Goal: Information Seeking & Learning: Learn about a topic

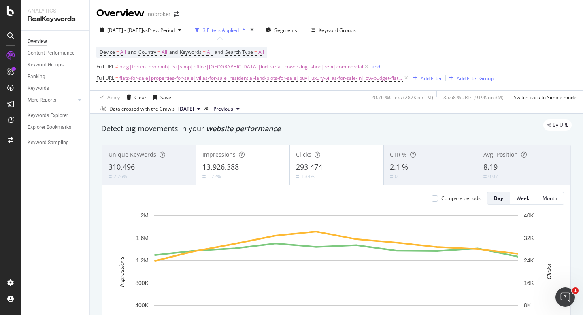
click at [422, 77] on div "Add Filter" at bounding box center [431, 78] width 21 height 7
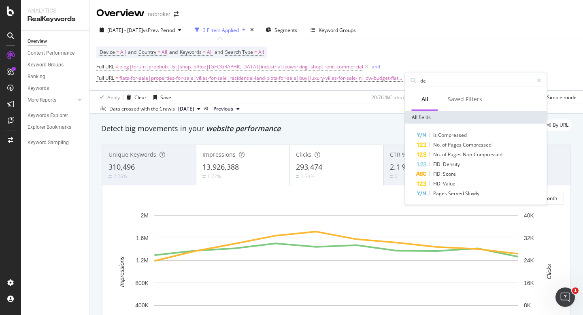
type input "d"
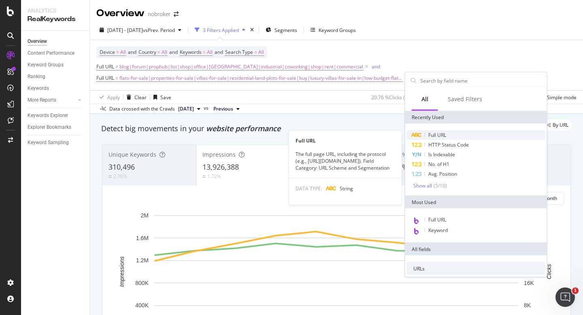
click at [430, 137] on span "Full URL" at bounding box center [437, 135] width 18 height 7
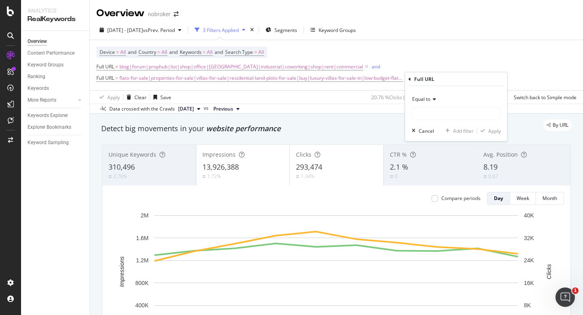
click at [427, 99] on span "Equal to" at bounding box center [421, 99] width 18 height 7
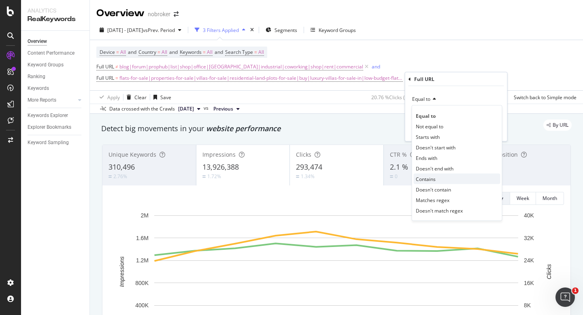
click at [432, 179] on span "Contains" at bounding box center [426, 178] width 20 height 7
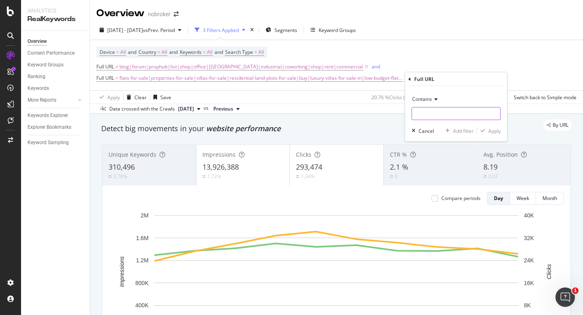
click at [431, 116] on input "text" at bounding box center [456, 113] width 88 height 13
type input "[GEOGRAPHIC_DATA]"
click at [492, 128] on div "Apply" at bounding box center [494, 130] width 13 height 7
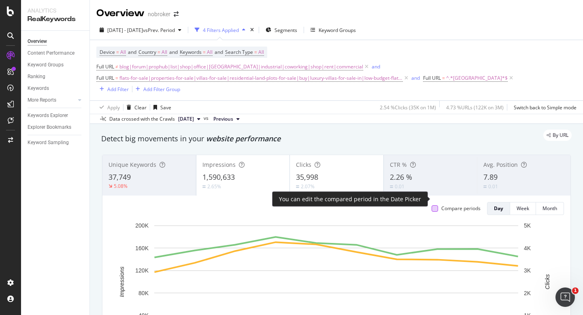
click at [435, 205] on div at bounding box center [435, 208] width 6 height 6
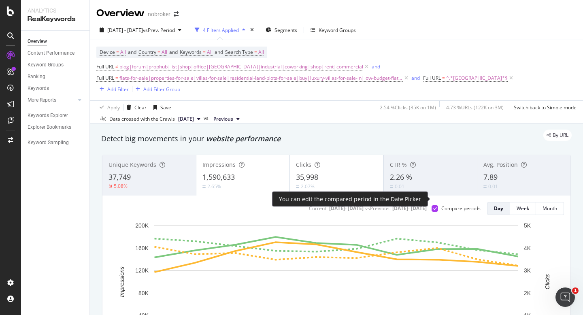
click at [435, 205] on div at bounding box center [435, 208] width 6 height 6
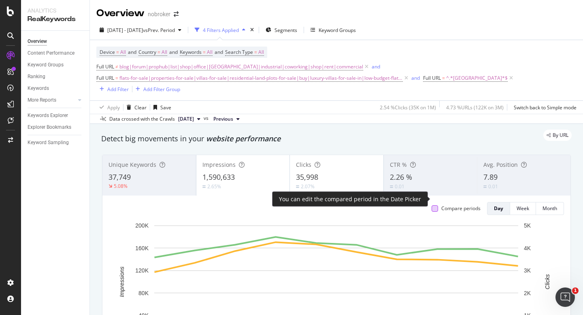
click at [435, 205] on div at bounding box center [435, 208] width 6 height 6
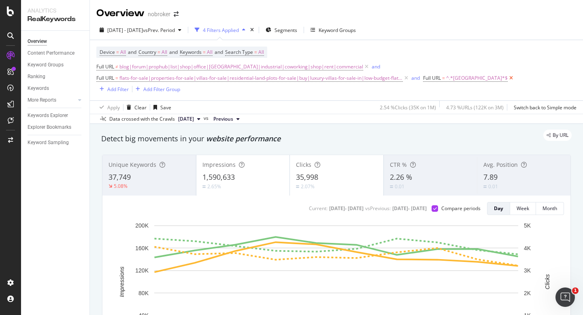
click at [508, 81] on icon at bounding box center [511, 78] width 7 height 8
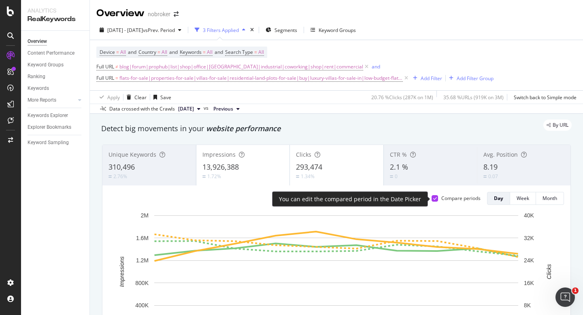
click at [434, 199] on icon at bounding box center [435, 198] width 4 height 4
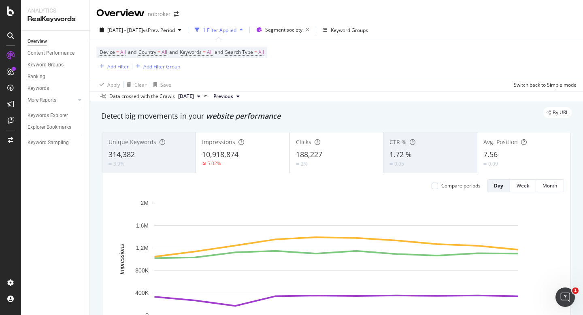
click at [111, 65] on div "Add Filter" at bounding box center [117, 66] width 21 height 7
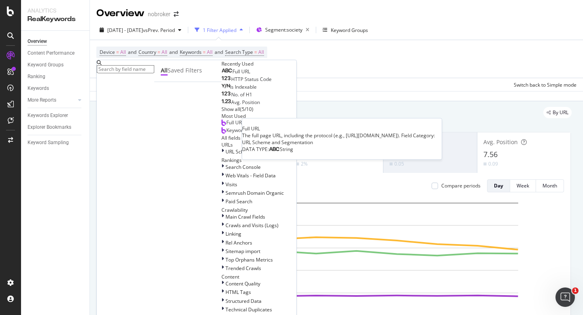
click at [222, 75] on div "Full URL" at bounding box center [236, 71] width 29 height 6
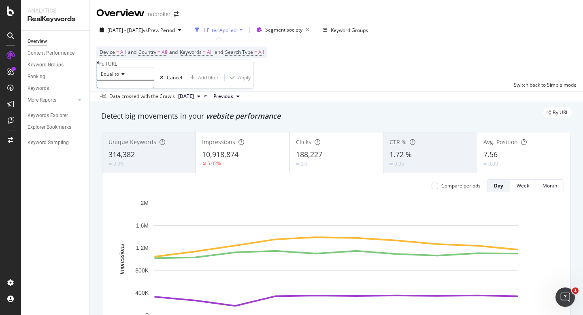
click at [123, 77] on icon at bounding box center [122, 74] width 6 height 5
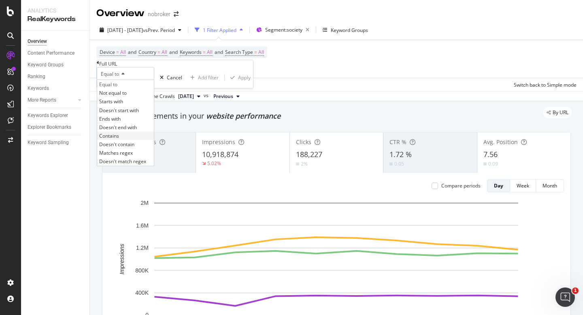
click at [128, 140] on div "Contains" at bounding box center [125, 135] width 57 height 9
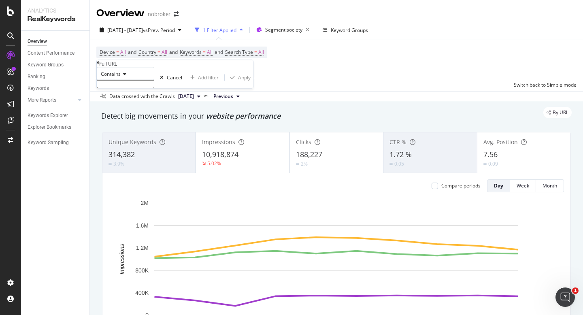
click at [128, 88] on input "text" at bounding box center [126, 84] width 58 height 8
type input "[GEOGRAPHIC_DATA]"
click at [238, 83] on div "Apply" at bounding box center [244, 80] width 13 height 7
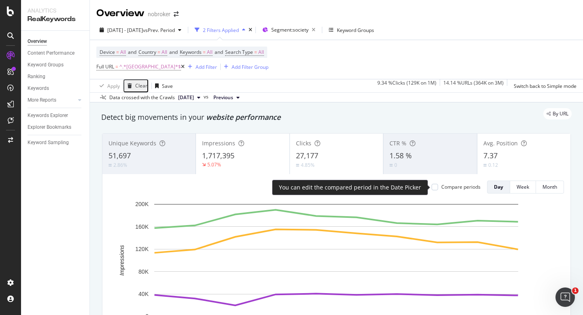
click at [447, 186] on div "Compare periods" at bounding box center [460, 186] width 39 height 7
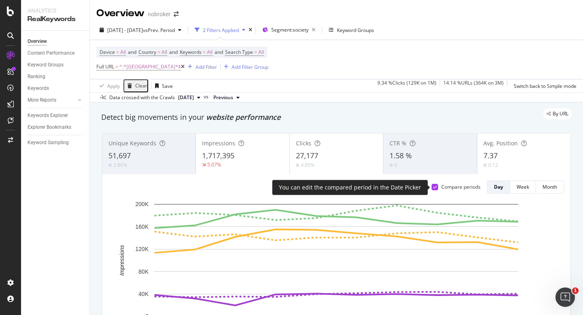
click at [439, 187] on div "Compare periods" at bounding box center [456, 186] width 49 height 7
click at [433, 185] on icon at bounding box center [435, 187] width 4 height 4
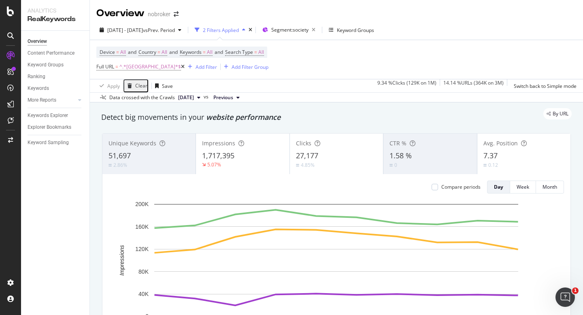
click at [181, 67] on icon at bounding box center [183, 66] width 4 height 5
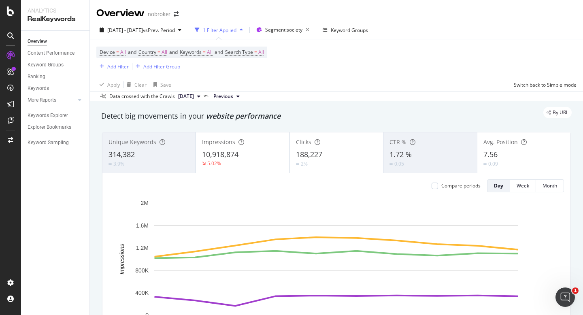
click at [344, 94] on div "Data crossed with the Crawls 2025 Sep. 1st vs Previous" at bounding box center [336, 96] width 493 height 10
click at [119, 66] on div "Add Filter" at bounding box center [117, 66] width 21 height 7
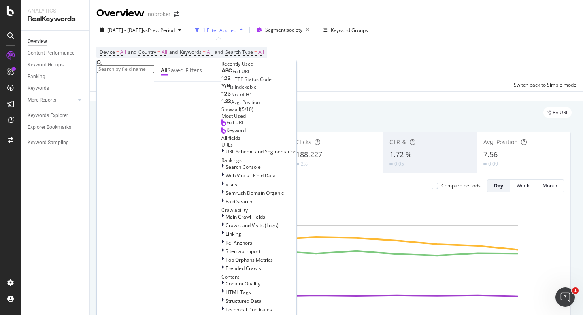
click at [222, 75] on div "Full URL" at bounding box center [236, 71] width 29 height 6
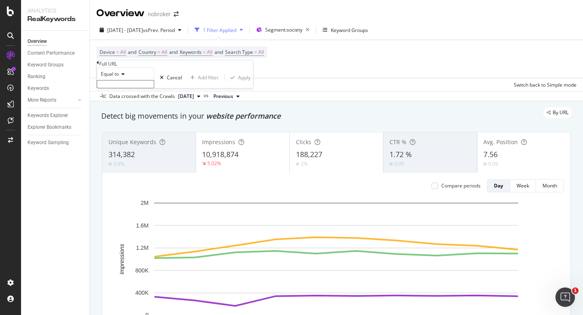
click at [115, 77] on span "Equal to" at bounding box center [110, 73] width 18 height 7
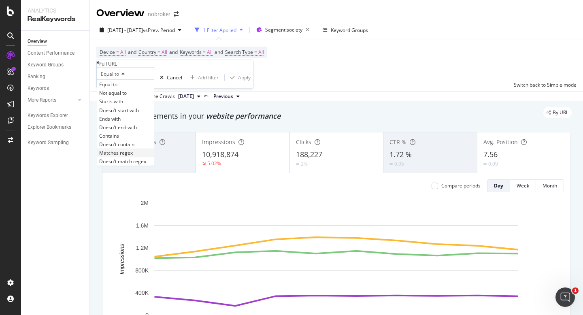
click at [131, 156] on span "Matches regex" at bounding box center [116, 152] width 34 height 7
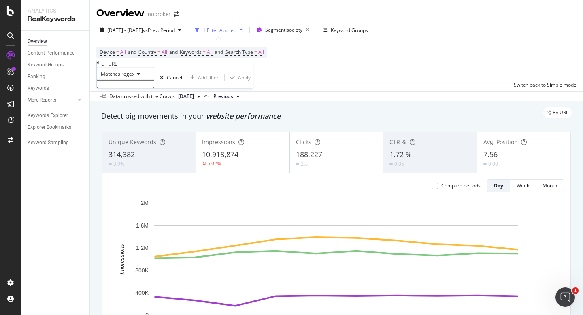
click at [123, 88] on input "text" at bounding box center [126, 84] width 58 height 8
type input "8a|ff"
click at [238, 83] on div "Apply" at bounding box center [244, 80] width 13 height 7
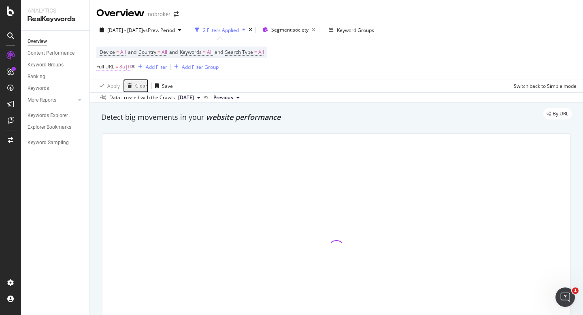
click at [120, 68] on span "8a|ff" at bounding box center [125, 66] width 12 height 11
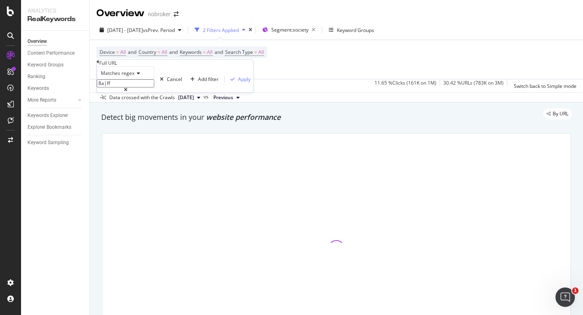
click at [107, 87] on input "8a|ff" at bounding box center [126, 83] width 58 height 8
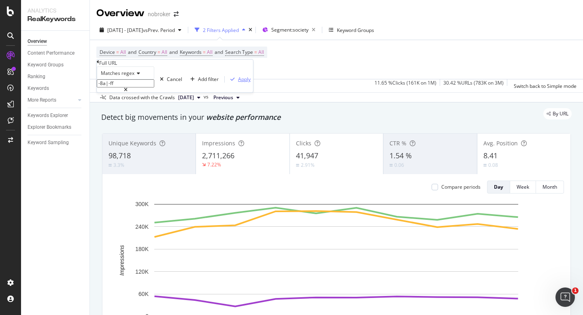
type input "-8a|-ff"
click at [238, 83] on div "Apply" at bounding box center [244, 79] width 13 height 7
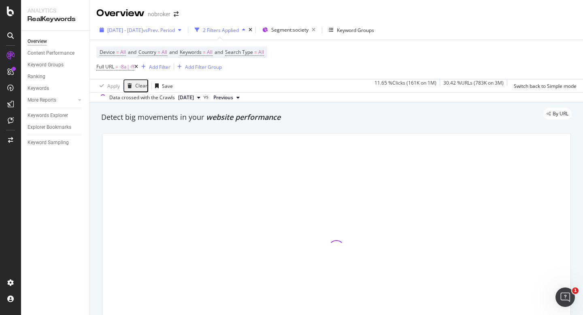
click at [143, 31] on span "[DATE] - [DATE]" at bounding box center [125, 30] width 36 height 7
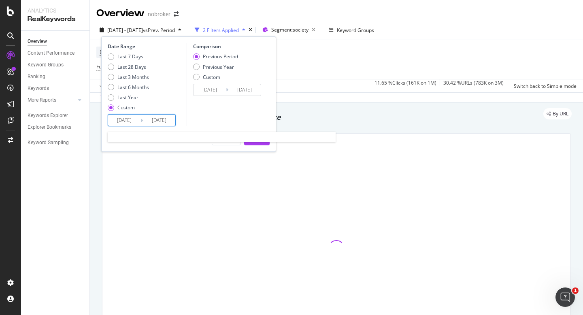
click at [123, 123] on input "2025/10/01" at bounding box center [124, 120] width 32 height 11
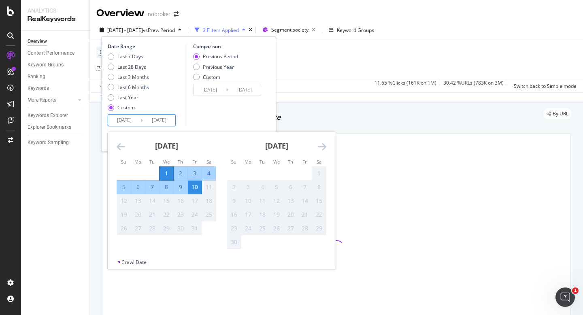
click at [237, 113] on div "Comparison Previous Period Previous Year Custom 2025/09/21 Navigate forward to …" at bounding box center [225, 84] width 77 height 83
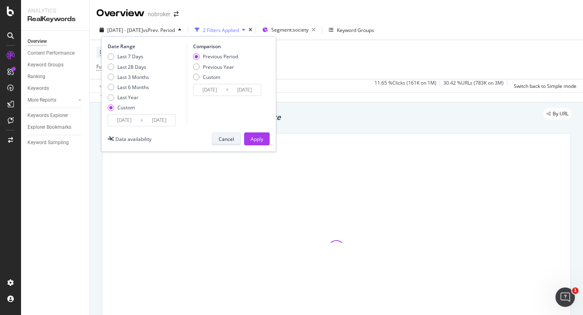
click at [226, 138] on div "Cancel" at bounding box center [226, 139] width 15 height 7
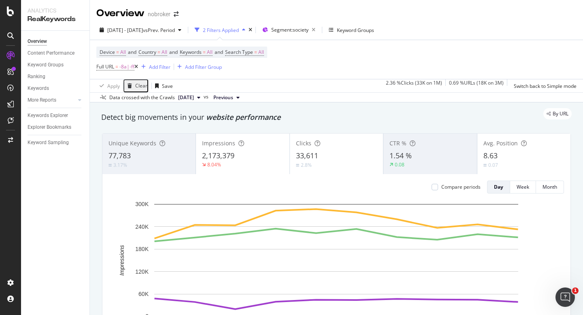
click at [501, 148] on div "Avg. Position 8.63 0.07" at bounding box center [523, 154] width 93 height 36
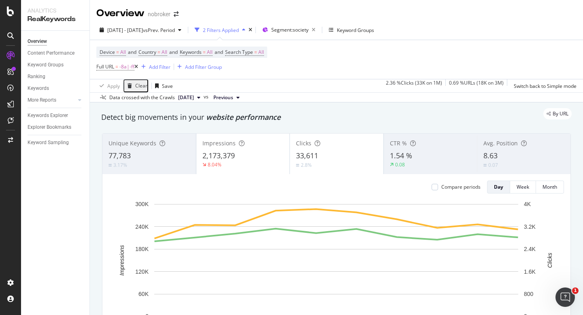
click at [246, 162] on div "8.04%" at bounding box center [242, 164] width 81 height 7
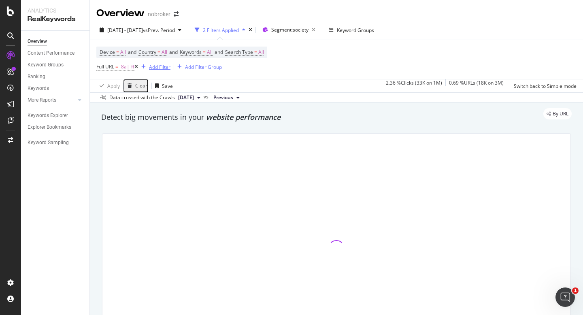
click at [156, 67] on div "Add Filter" at bounding box center [159, 67] width 21 height 7
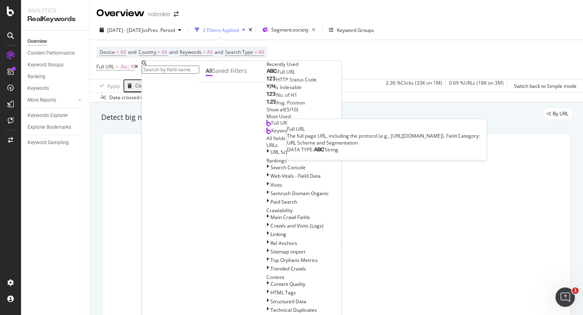
click at [277, 75] on span "Full URL" at bounding box center [286, 71] width 18 height 7
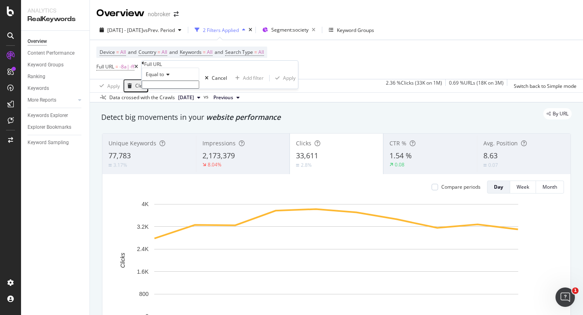
click at [159, 81] on div "Equal to" at bounding box center [171, 74] width 58 height 13
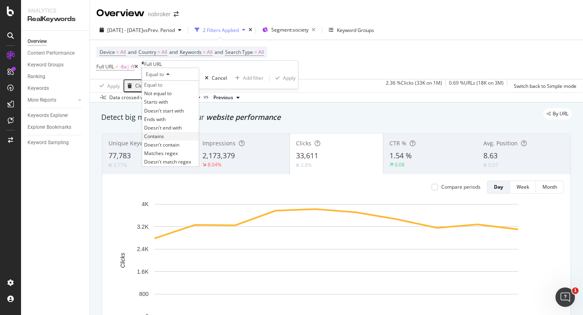
click at [183, 141] on div "Contains" at bounding box center [170, 136] width 57 height 9
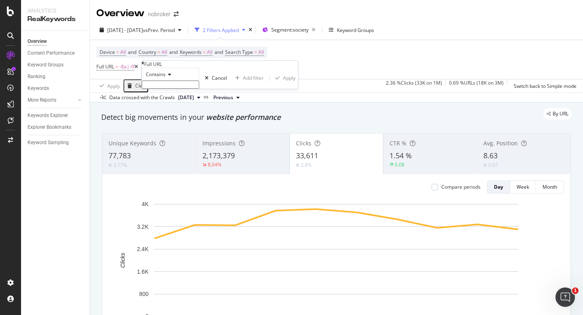
click at [173, 89] on div "Contains Cancel Add filter Apply" at bounding box center [220, 78] width 156 height 21
click at [173, 89] on input "text" at bounding box center [171, 85] width 58 height 8
type input "[GEOGRAPHIC_DATA]"
click at [283, 84] on div "Apply" at bounding box center [289, 80] width 13 height 7
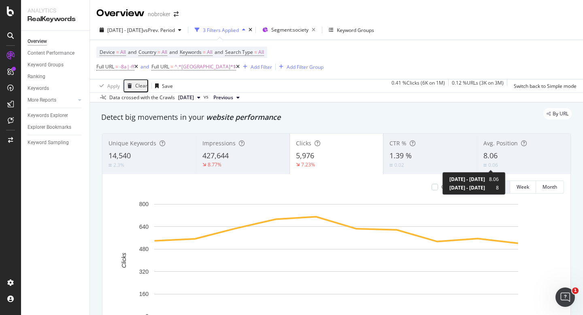
click at [484, 160] on span "8.06" at bounding box center [491, 156] width 14 height 10
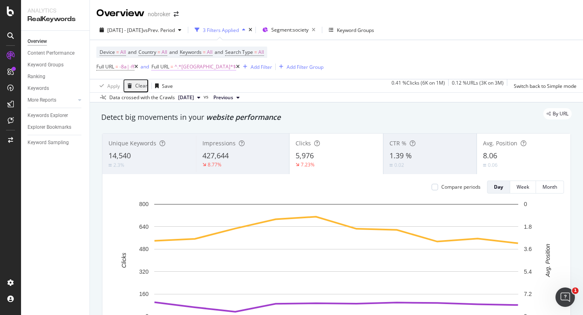
click at [188, 70] on span "^.*[GEOGRAPHIC_DATA]*$" at bounding box center [206, 66] width 62 height 11
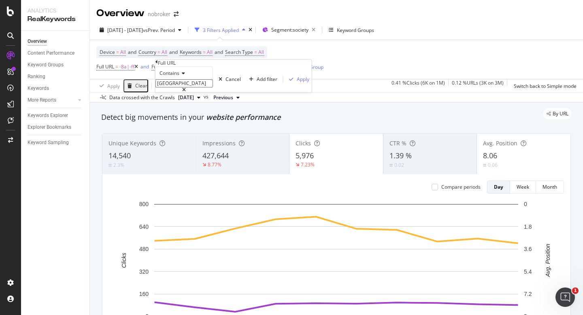
click at [187, 87] on input "[GEOGRAPHIC_DATA]" at bounding box center [185, 83] width 58 height 8
type input "bangal"
type input "mumbai"
click at [286, 82] on div "button" at bounding box center [291, 79] width 11 height 5
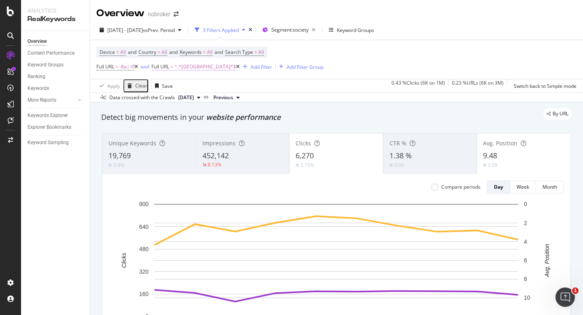
click at [196, 70] on span "^.*mumbai.*$" at bounding box center [206, 66] width 62 height 11
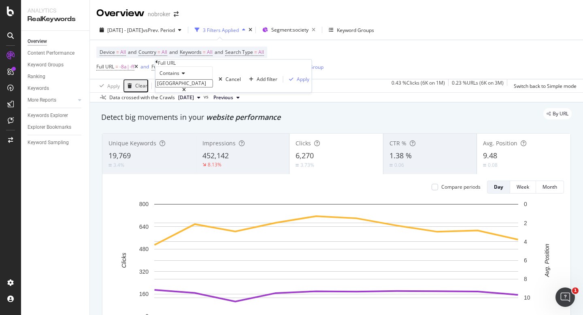
click at [206, 87] on input "mumbai" at bounding box center [185, 83] width 58 height 8
type input "bangalore"
click at [297, 83] on div "Apply" at bounding box center [303, 79] width 13 height 7
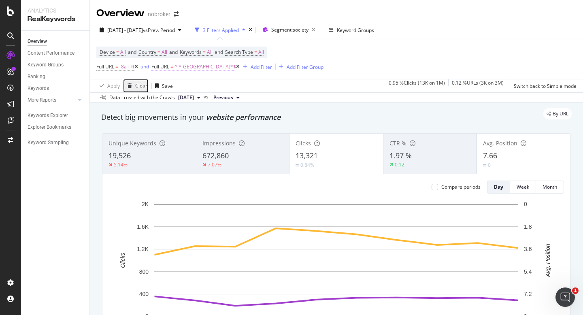
click at [200, 66] on span "^.*bangalore.*$" at bounding box center [206, 66] width 62 height 11
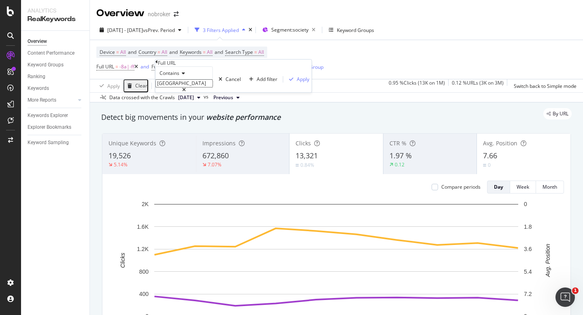
click at [195, 87] on input "bangalore" at bounding box center [185, 83] width 58 height 8
type input "chennai"
click at [297, 83] on div "Apply" at bounding box center [303, 79] width 13 height 7
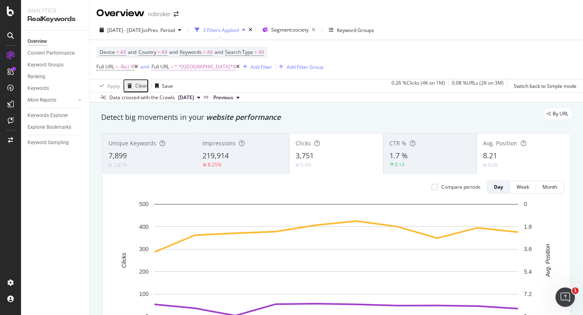
click at [197, 64] on span "^.*chennai.*$" at bounding box center [206, 66] width 62 height 11
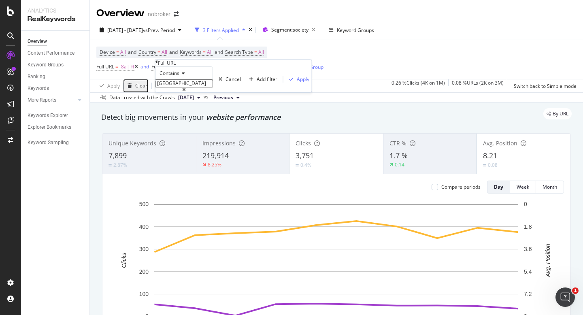
click at [197, 87] on input "chennai" at bounding box center [185, 83] width 58 height 8
type input "hyderabad"
click at [297, 83] on div "Apply" at bounding box center [303, 79] width 13 height 7
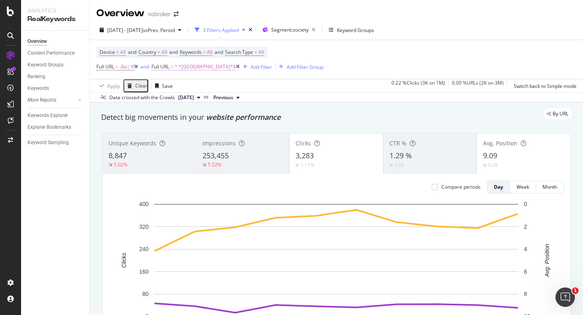
click at [198, 68] on span "^.*hyderabad.*$" at bounding box center [206, 66] width 62 height 11
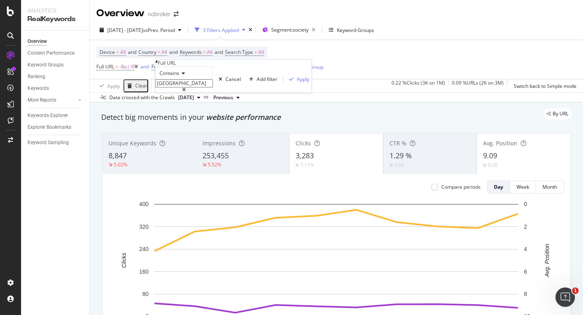
click at [207, 87] on input "hyderabad" at bounding box center [185, 83] width 58 height 8
type input "[GEOGRAPHIC_DATA]"
click at [297, 83] on div "Apply" at bounding box center [303, 79] width 13 height 7
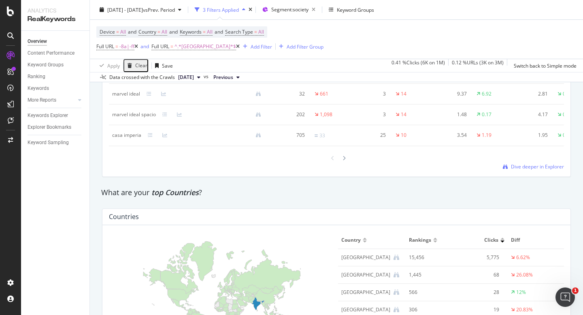
scroll to position [1061, 0]
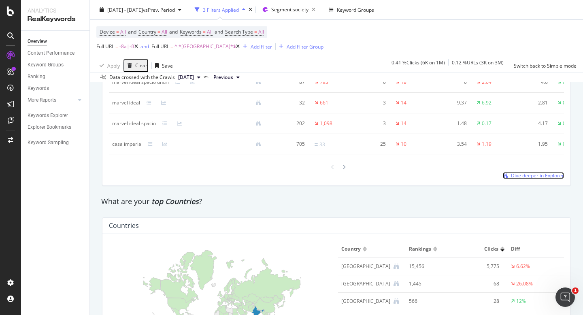
click at [523, 176] on span "Dive deeper in Explorer" at bounding box center [537, 175] width 53 height 7
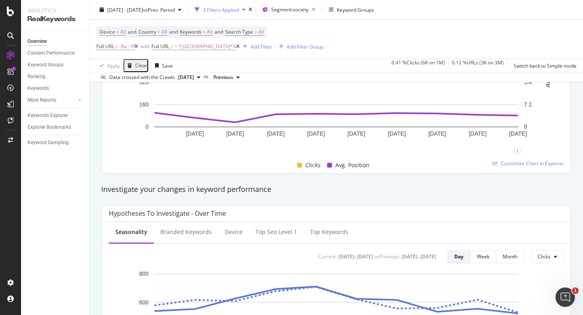
scroll to position [0, 0]
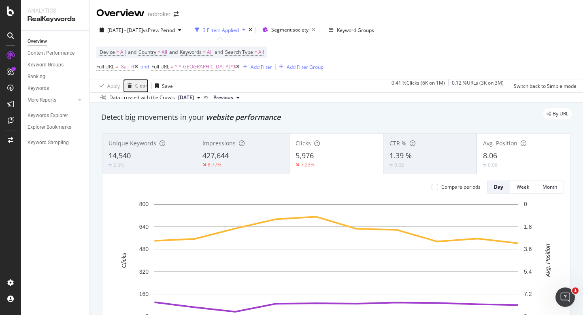
click at [236, 68] on icon at bounding box center [238, 66] width 4 height 5
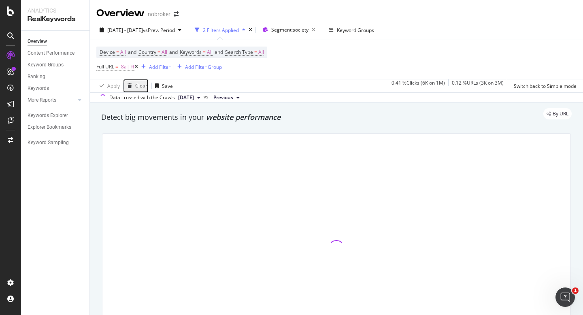
click at [137, 68] on icon at bounding box center [136, 66] width 4 height 5
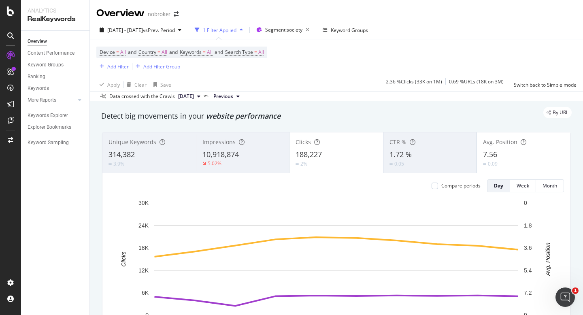
click at [121, 66] on div "Add Filter" at bounding box center [117, 66] width 21 height 7
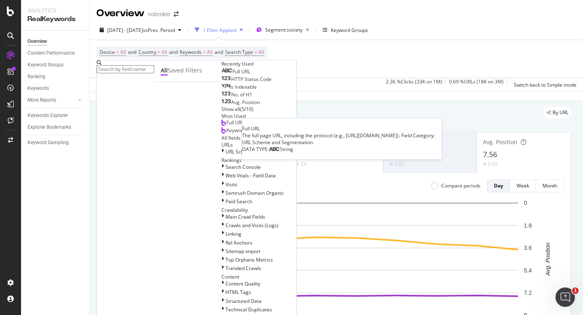
click at [222, 75] on div "Full URL" at bounding box center [236, 71] width 29 height 6
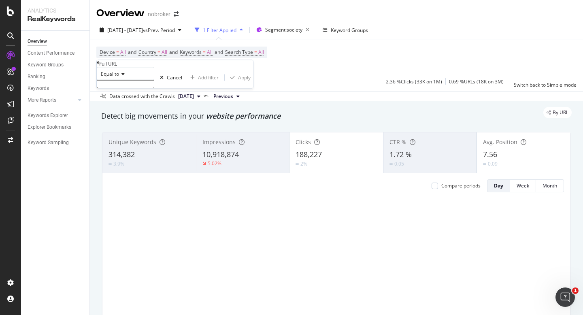
click at [122, 80] on div "Equal to" at bounding box center [126, 73] width 58 height 13
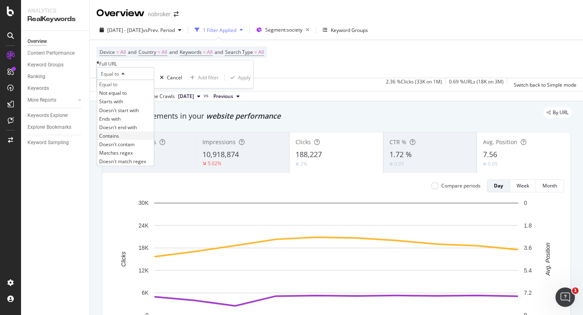
click at [140, 140] on div "Contains" at bounding box center [125, 135] width 57 height 9
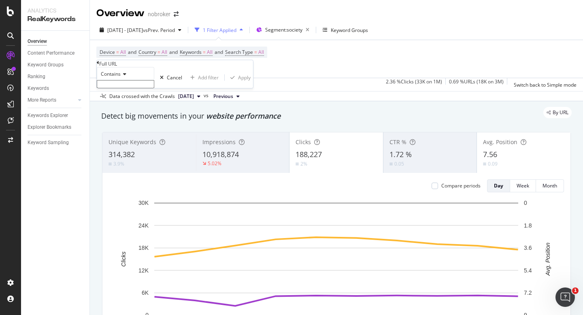
click at [138, 88] on input "text" at bounding box center [126, 84] width 58 height 8
type input "[GEOGRAPHIC_DATA]"
click at [238, 83] on div "Apply" at bounding box center [244, 80] width 13 height 7
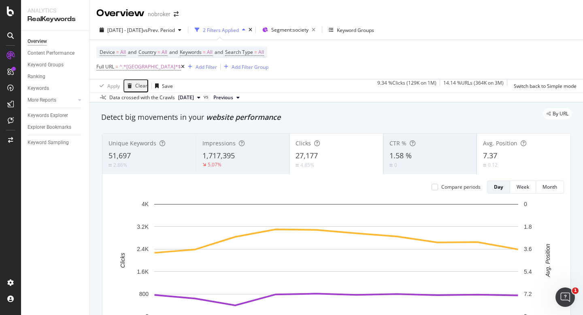
click at [181, 67] on icon at bounding box center [183, 66] width 4 height 5
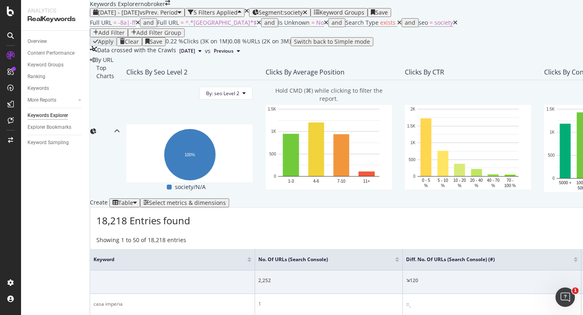
scroll to position [196, 0]
click at [226, 200] on div "Select metrics & dimensions" at bounding box center [187, 203] width 77 height 6
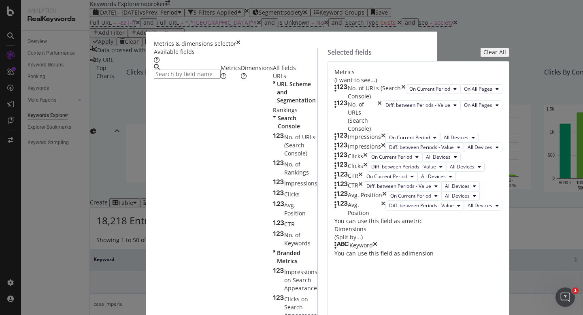
click at [406, 92] on icon "times" at bounding box center [403, 92] width 4 height 16
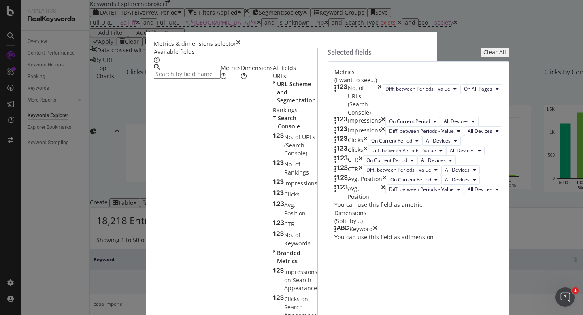
click at [382, 92] on icon "times" at bounding box center [379, 100] width 4 height 32
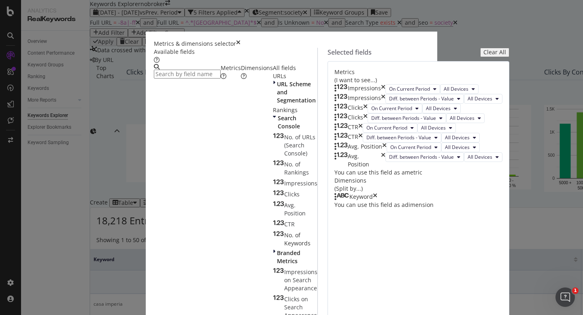
scroll to position [0, 0]
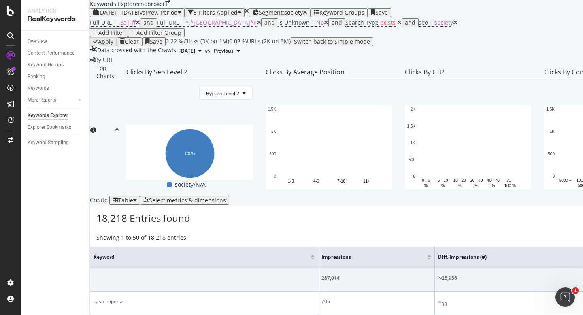
scroll to position [174, 0]
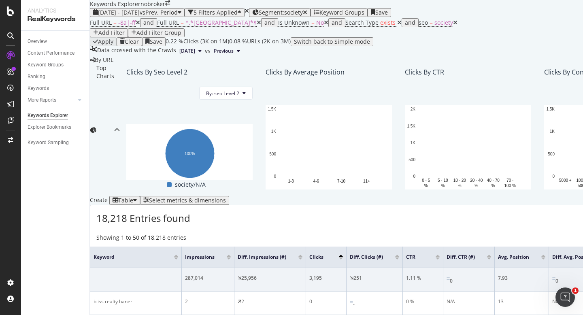
scroll to position [202, 0]
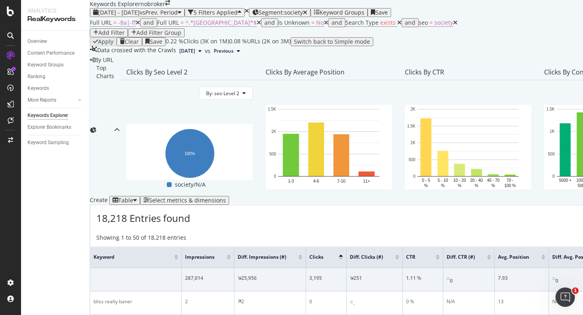
click at [399, 255] on div at bounding box center [397, 256] width 4 height 2
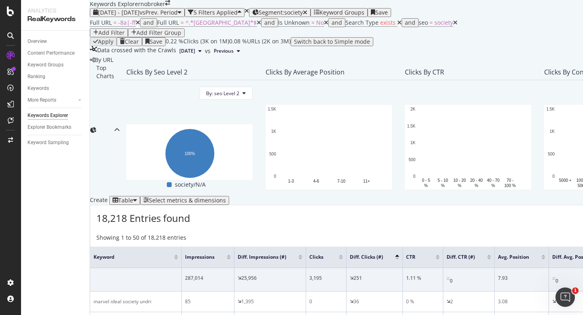
scroll to position [136, 0]
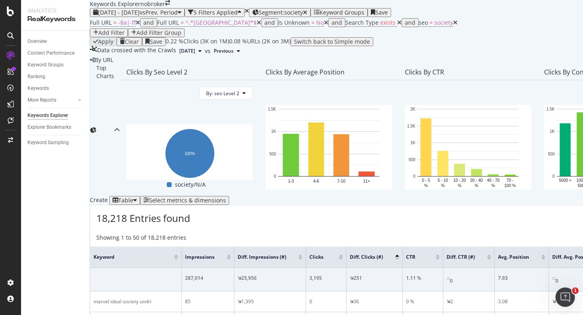
click at [226, 197] on div "Select metrics & dimensions" at bounding box center [187, 200] width 77 height 6
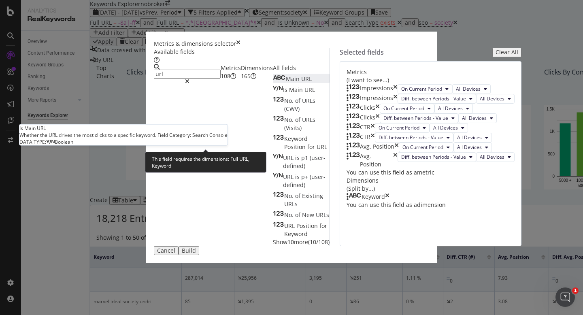
type input "url"
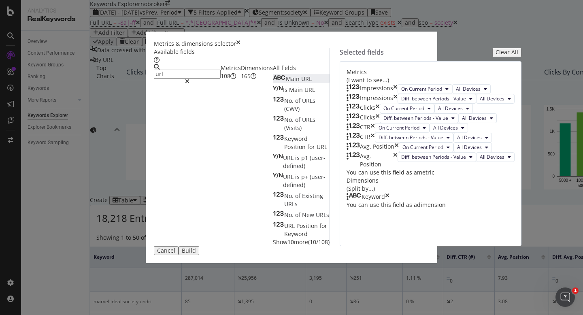
click at [273, 83] on div "Main URL" at bounding box center [292, 79] width 39 height 8
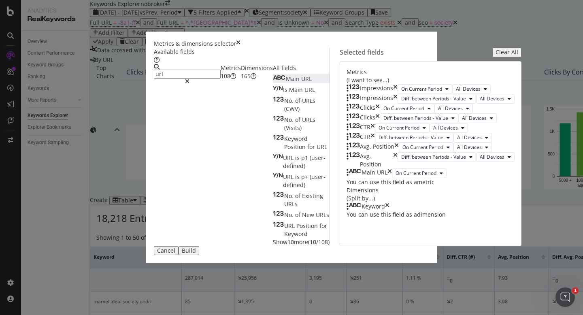
scroll to position [164, 0]
click at [390, 211] on icon "times" at bounding box center [387, 206] width 4 height 8
click at [392, 174] on icon "times" at bounding box center [390, 173] width 4 height 10
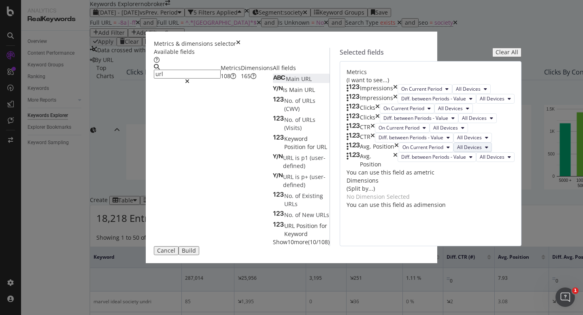
scroll to position [0, 0]
click at [209, 72] on input "url" at bounding box center [187, 74] width 67 height 9
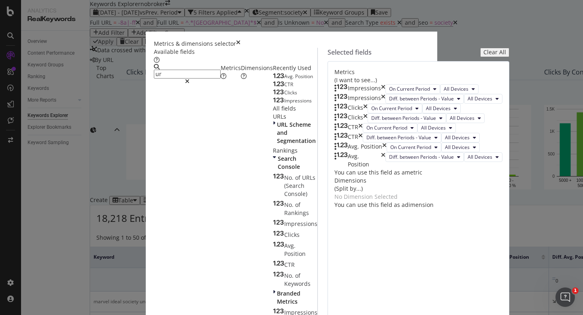
type input "url"
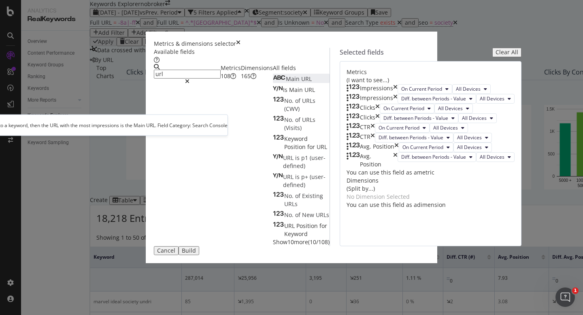
click at [273, 83] on div "Main URL" at bounding box center [292, 79] width 39 height 8
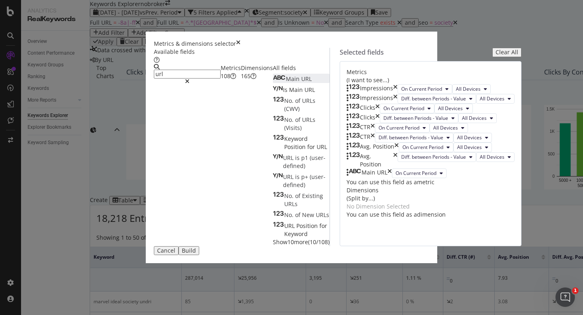
scroll to position [161, 0]
drag, startPoint x: 379, startPoint y: 175, endPoint x: 375, endPoint y: 236, distance: 60.9
click at [375, 236] on body "Analytics RealKeywords Overview Content Performance Keyword Groups Ranking Keyw…" at bounding box center [291, 157] width 583 height 315
drag, startPoint x: 331, startPoint y: 174, endPoint x: 329, endPoint y: 238, distance: 64.0
click at [329, 238] on body "Analytics RealKeywords Overview Content Performance Keyword Groups Ranking Keyw…" at bounding box center [291, 157] width 583 height 315
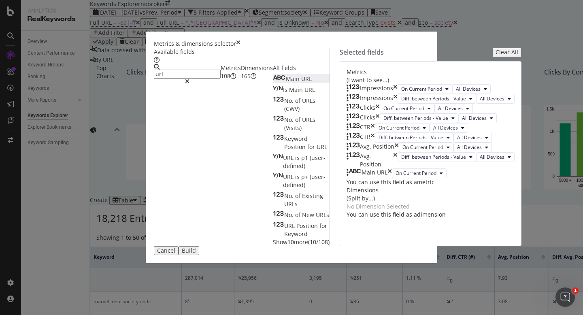
click at [347, 211] on div "No Dimension Selected" at bounding box center [431, 206] width 168 height 8
click at [368, 211] on div "No Dimension Selected" at bounding box center [378, 206] width 63 height 8
click at [241, 80] on div "Dimensions 165" at bounding box center [257, 72] width 32 height 16
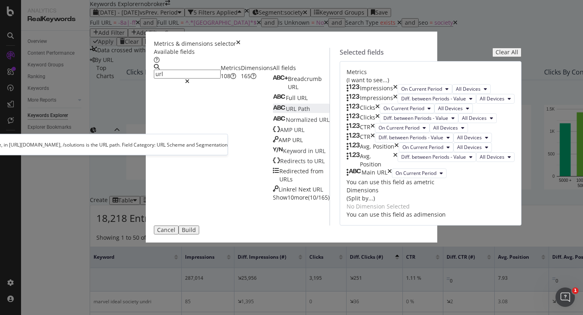
click at [273, 113] on div "URL Path" at bounding box center [291, 109] width 37 height 8
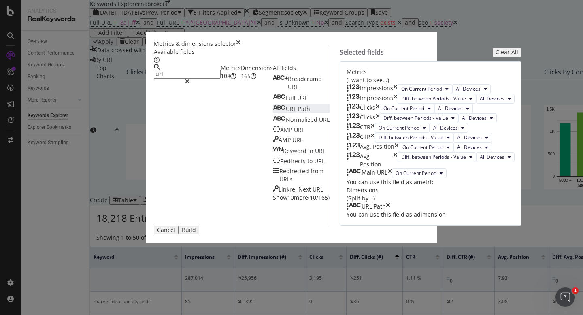
click at [392, 173] on icon "times" at bounding box center [390, 173] width 4 height 10
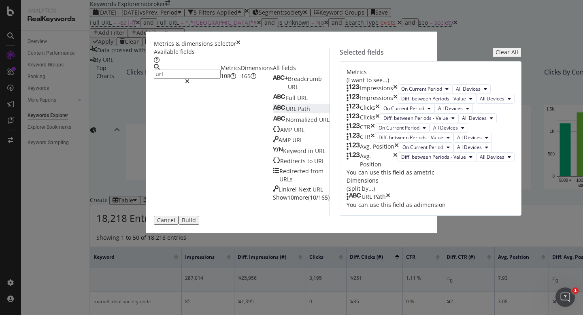
click at [196, 224] on div "Build" at bounding box center [189, 220] width 14 height 6
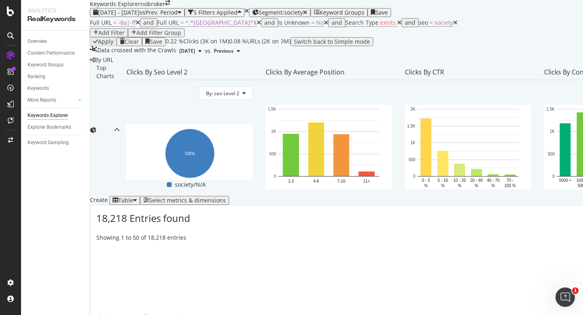
click at [226, 197] on div "Select metrics & dimensions" at bounding box center [187, 200] width 77 height 6
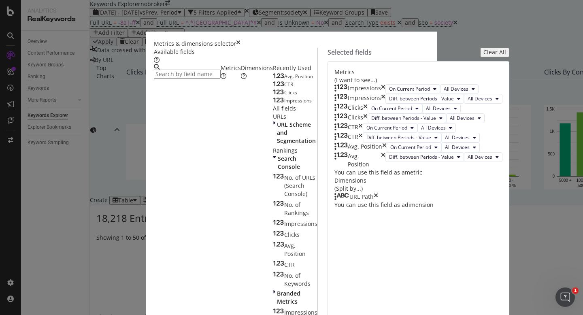
click at [241, 80] on div "Dimensions" at bounding box center [257, 72] width 32 height 16
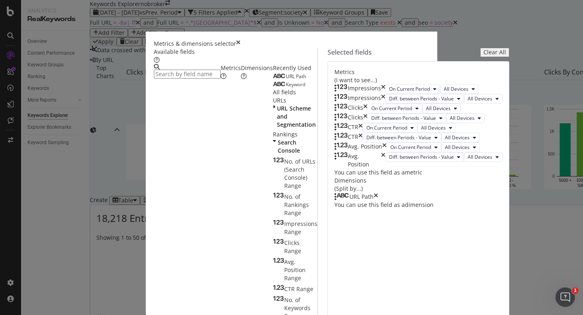
scroll to position [133, 0]
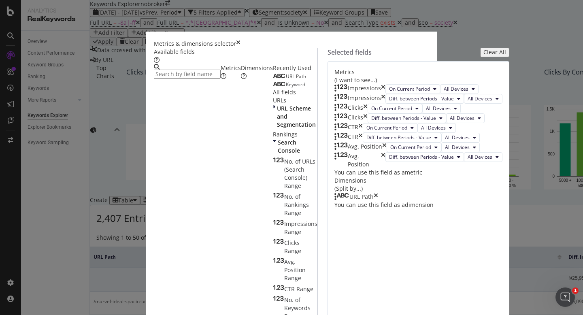
click at [378, 201] on icon "times" at bounding box center [376, 197] width 4 height 8
click at [241, 40] on div "times" at bounding box center [238, 44] width 4 height 8
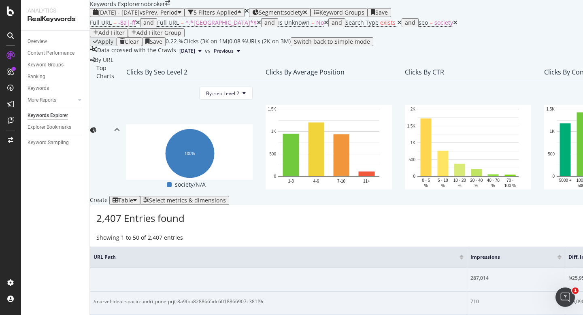
scroll to position [179, 0]
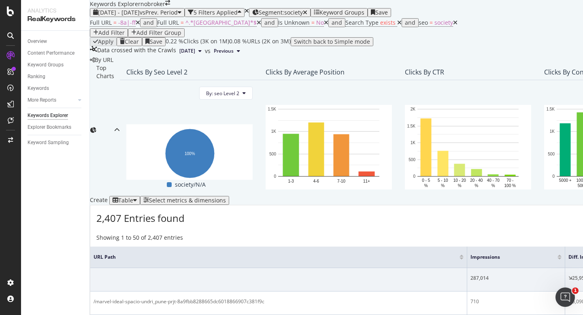
scroll to position [197, 0]
click at [226, 197] on div "Select metrics & dimensions" at bounding box center [187, 200] width 77 height 6
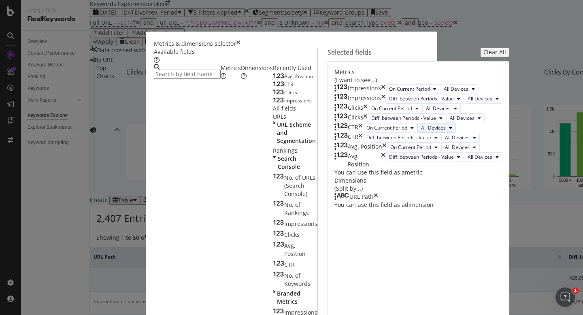
scroll to position [133, 0]
click at [241, 80] on div "Dimensions" at bounding box center [257, 72] width 32 height 16
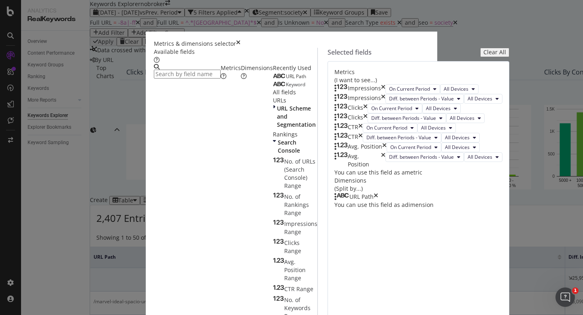
click at [378, 201] on icon "times" at bounding box center [376, 197] width 4 height 8
click at [198, 76] on input "modal" at bounding box center [187, 74] width 67 height 9
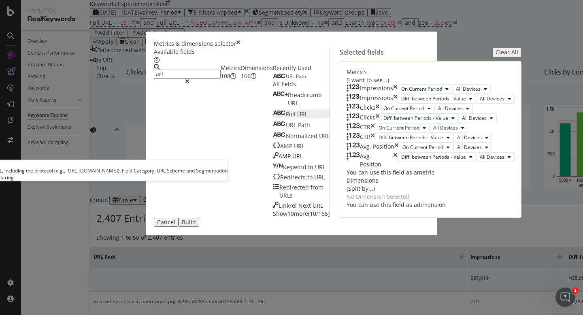
type input "url"
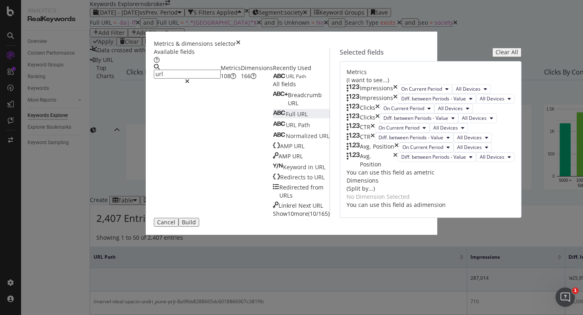
click at [273, 118] on div "Full URL" at bounding box center [290, 114] width 35 height 8
click at [196, 226] on div "Build" at bounding box center [189, 222] width 14 height 6
